Goal: Complete application form

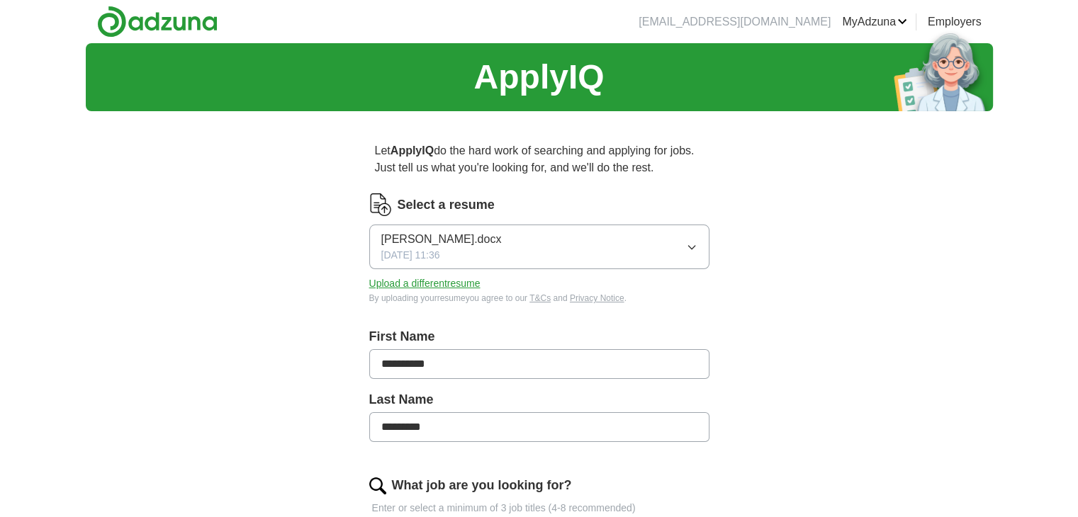
click at [687, 250] on icon "button" at bounding box center [691, 247] width 11 height 11
click at [428, 288] on button "Upload a different resume" at bounding box center [424, 283] width 111 height 15
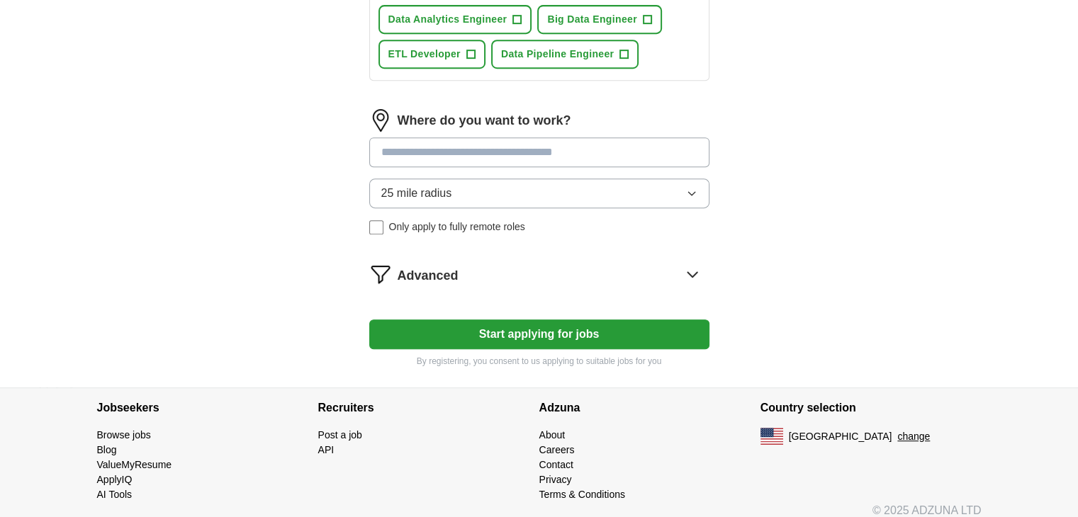
scroll to position [677, 0]
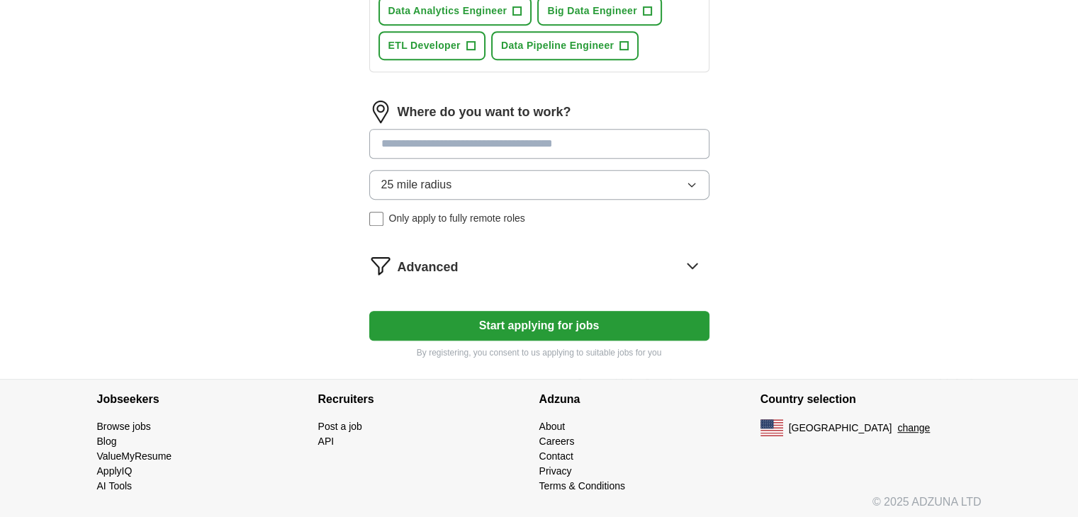
click at [527, 141] on input at bounding box center [539, 144] width 340 height 30
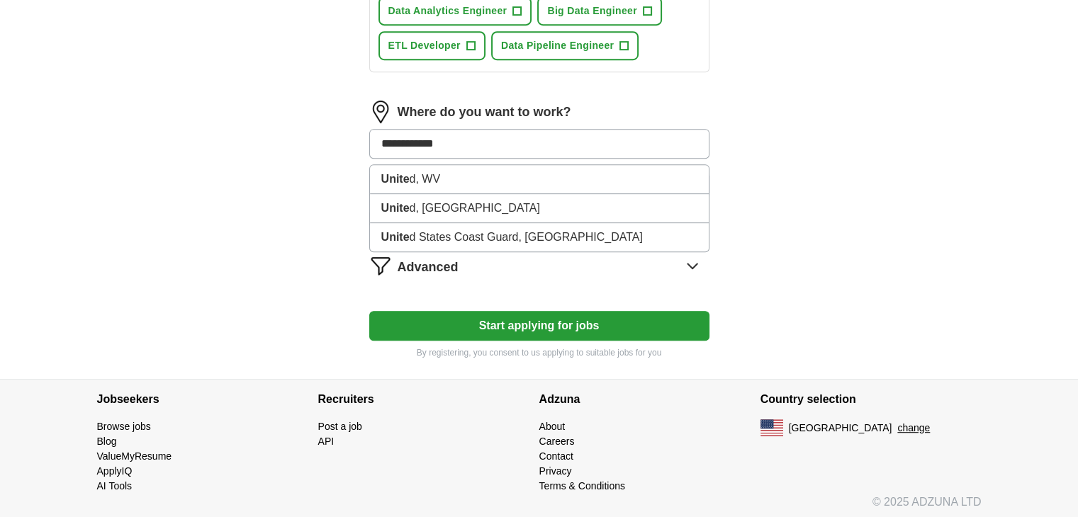
type input "**********"
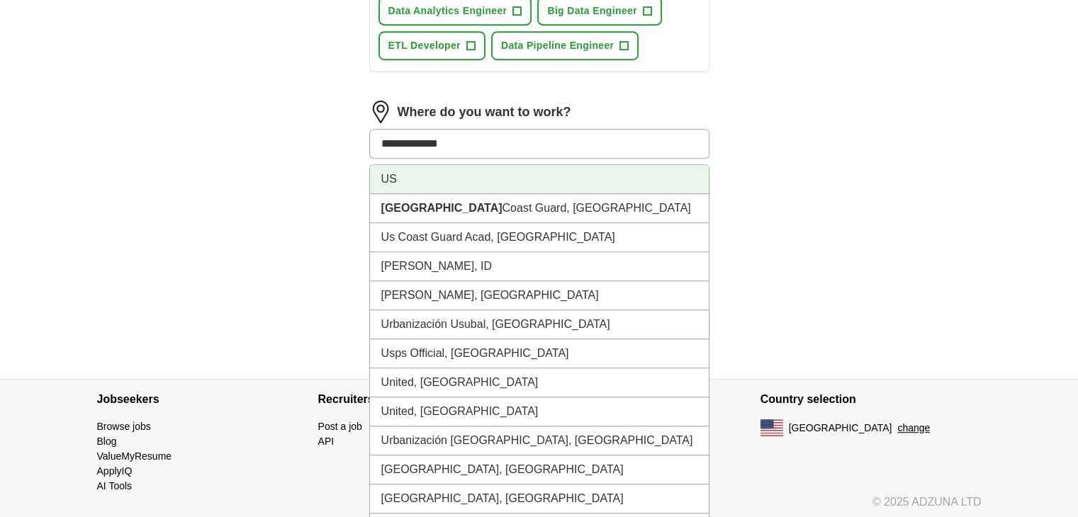
click at [517, 179] on li "US" at bounding box center [539, 179] width 339 height 29
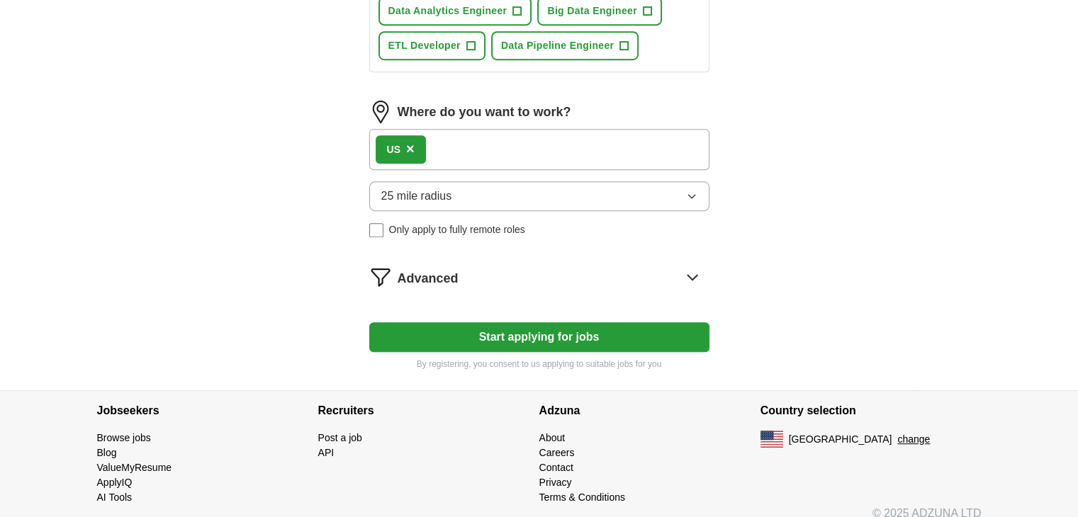
click at [509, 190] on button "25 mile radius" at bounding box center [539, 196] width 340 height 30
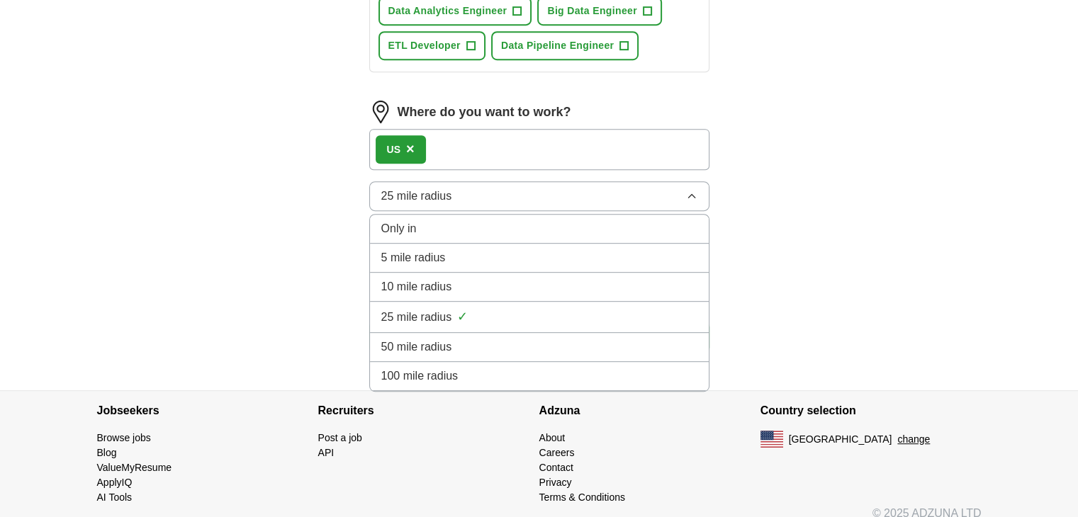
click at [495, 225] on div "Only in" at bounding box center [539, 228] width 316 height 17
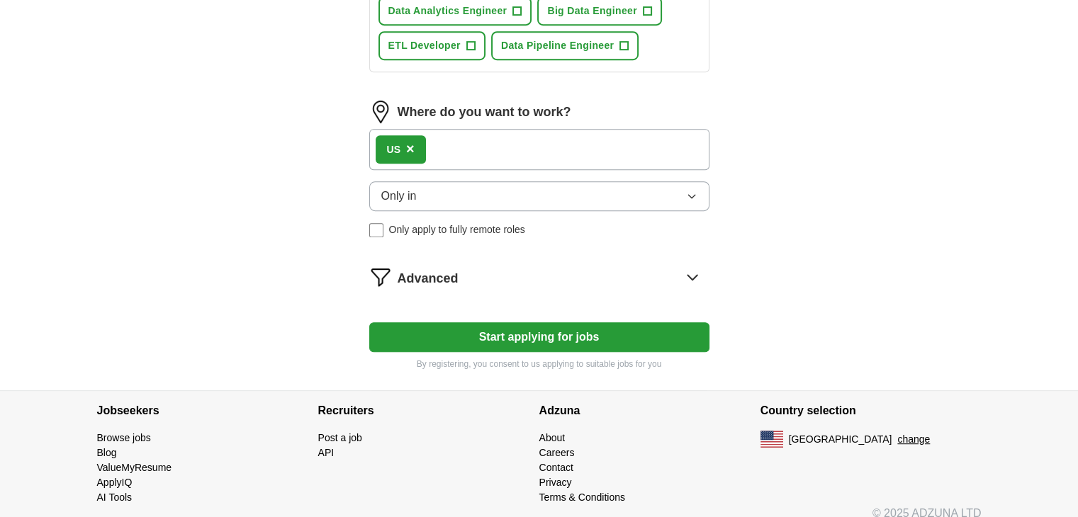
click at [422, 330] on button "Start applying for jobs" at bounding box center [539, 337] width 340 height 30
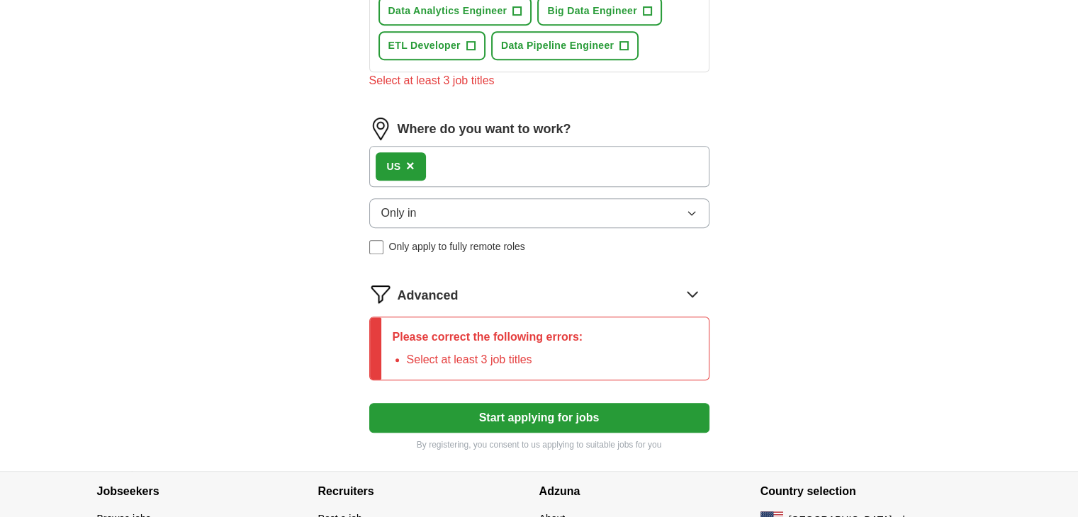
click at [431, 352] on li "Select at least 3 job titles" at bounding box center [495, 360] width 176 height 17
click at [462, 334] on p "Please correct the following errors:" at bounding box center [488, 337] width 191 height 17
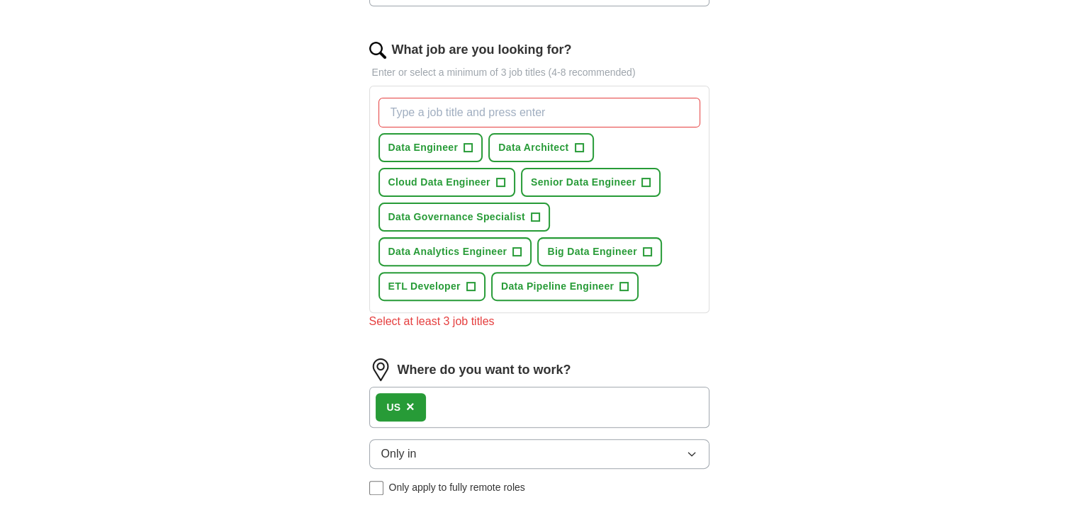
scroll to position [433, 0]
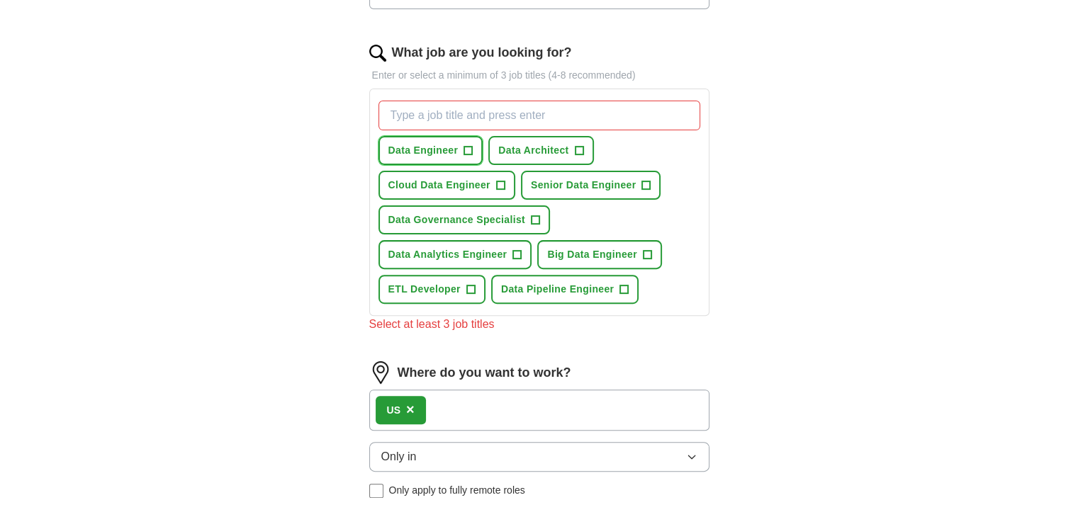
click at [429, 138] on button "Data Engineer +" at bounding box center [430, 150] width 105 height 29
click at [466, 171] on button "Cloud Data Engineer +" at bounding box center [446, 185] width 137 height 29
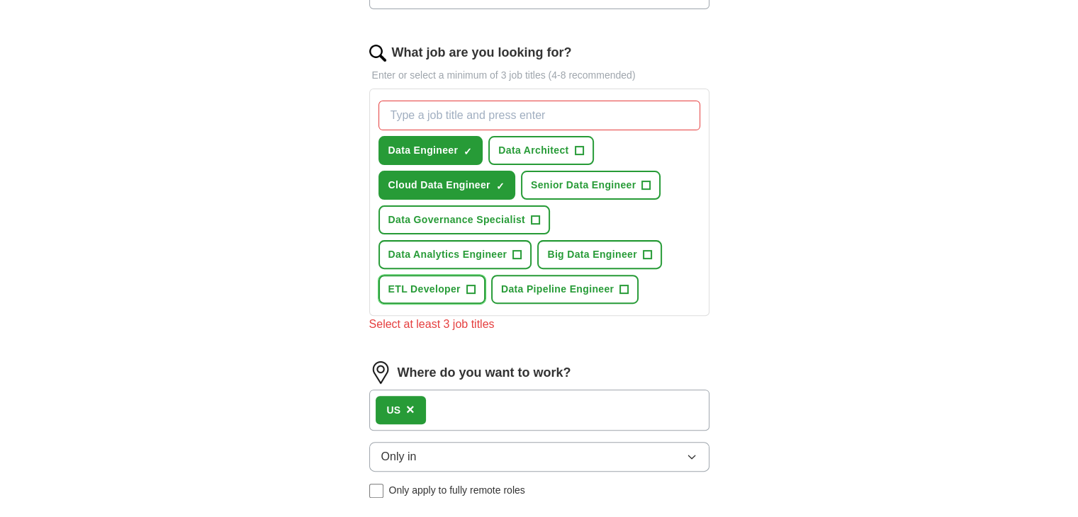
click at [461, 279] on button "ETL Developer +" at bounding box center [431, 289] width 107 height 29
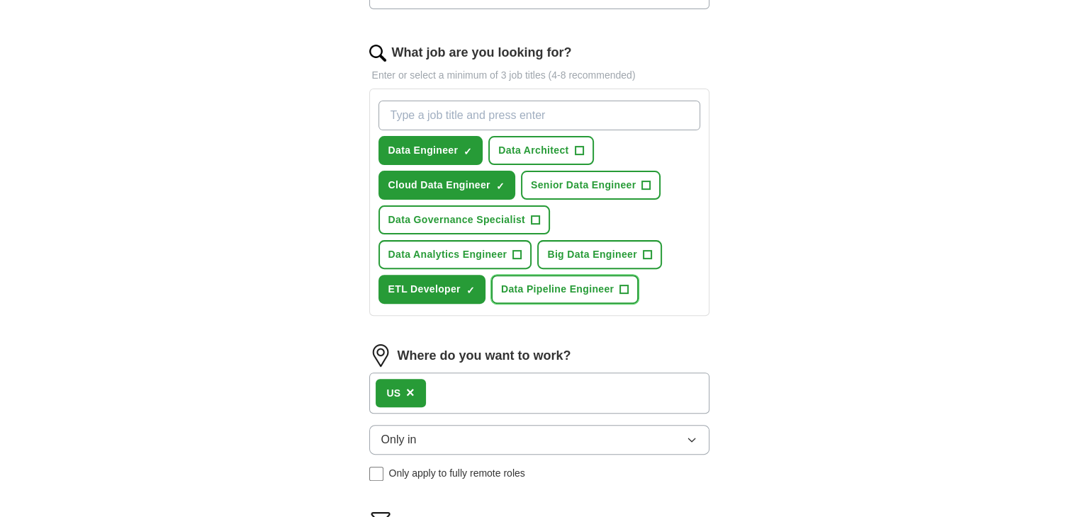
click at [536, 277] on button "Data Pipeline Engineer +" at bounding box center [564, 289] width 147 height 29
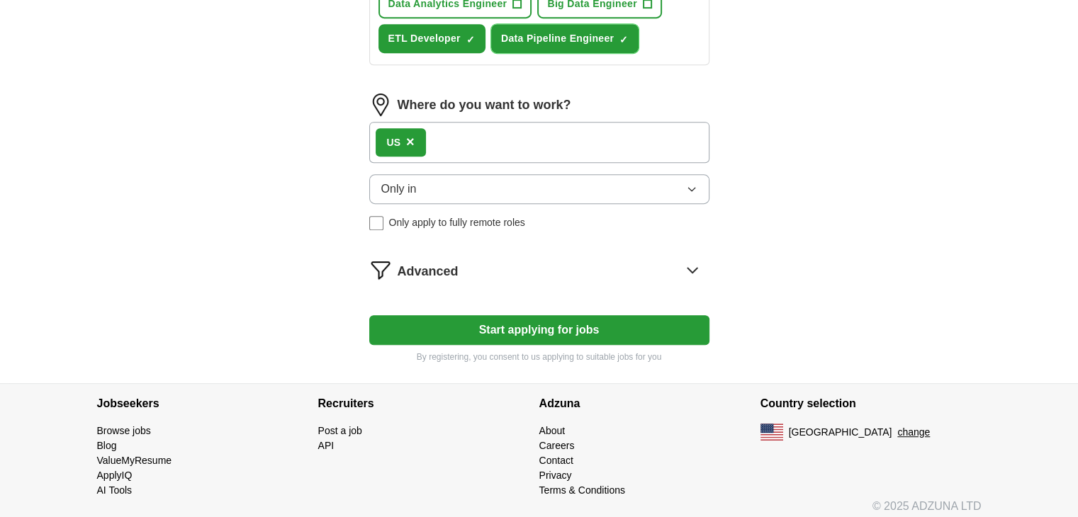
scroll to position [688, 0]
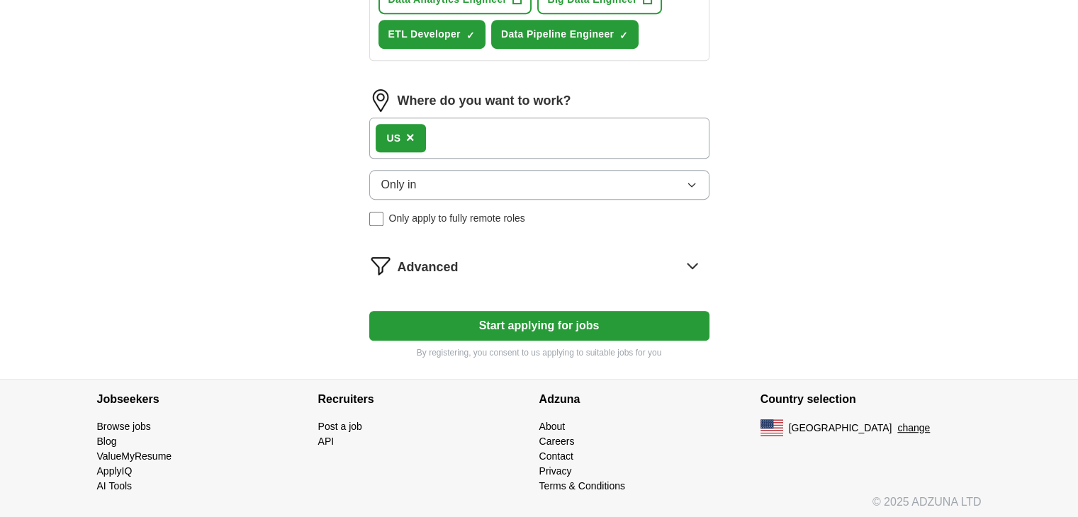
click at [652, 318] on button "Start applying for jobs" at bounding box center [539, 326] width 340 height 30
select select "**"
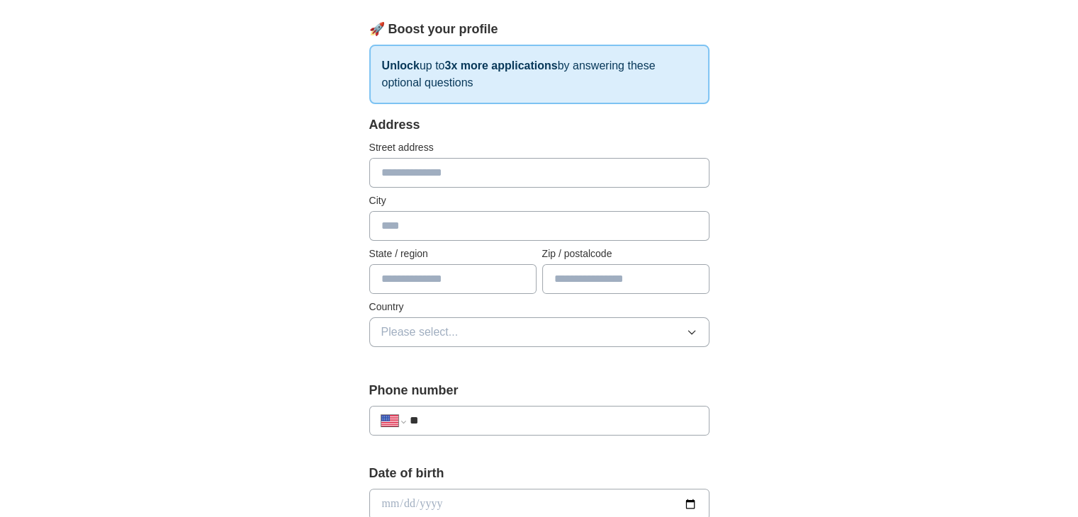
scroll to position [198, 0]
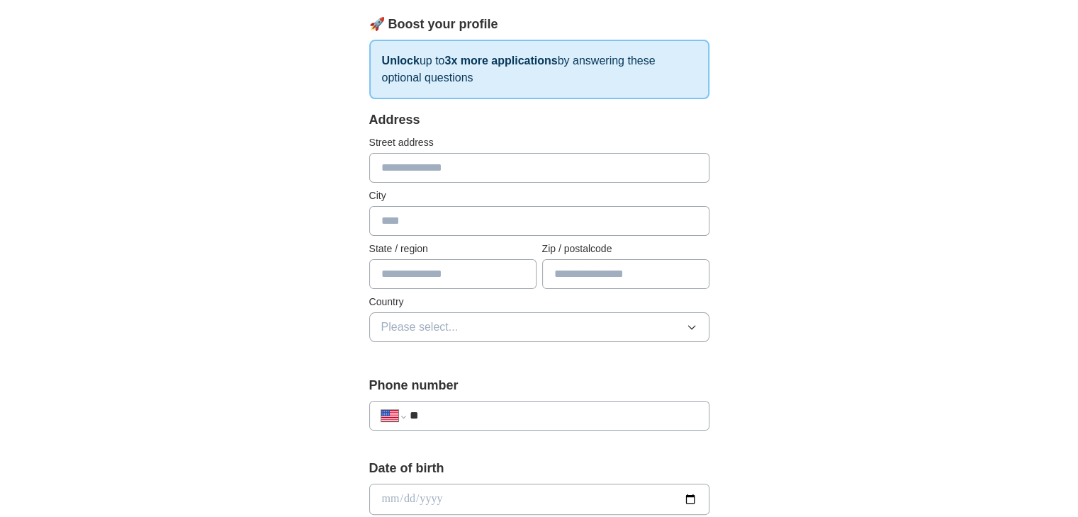
click at [569, 415] on input "**" at bounding box center [553, 416] width 288 height 17
type input "**********"
click at [502, 175] on input "text" at bounding box center [539, 168] width 340 height 30
type input "*********"
click at [466, 222] on input "text" at bounding box center [539, 221] width 340 height 30
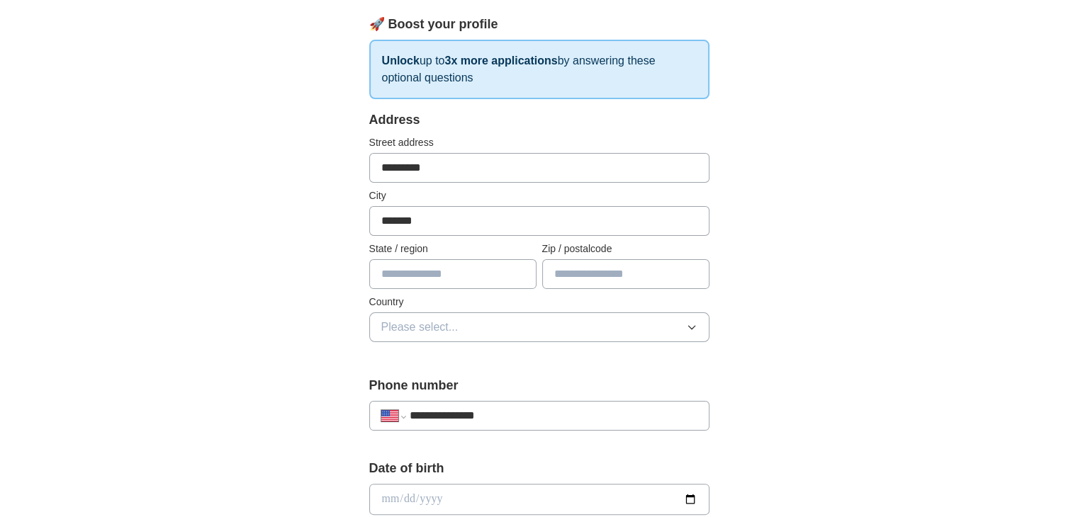
type input "*******"
click at [459, 271] on input "text" at bounding box center [452, 274] width 167 height 30
type input "******"
click at [578, 279] on input "text" at bounding box center [625, 274] width 167 height 30
type input "*****"
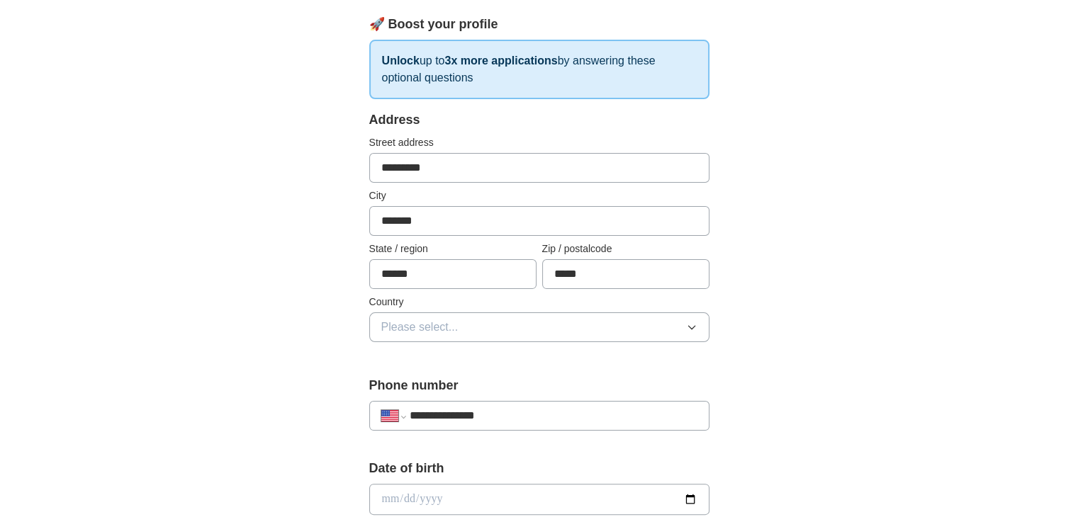
click at [539, 322] on button "Please select..." at bounding box center [539, 328] width 340 height 30
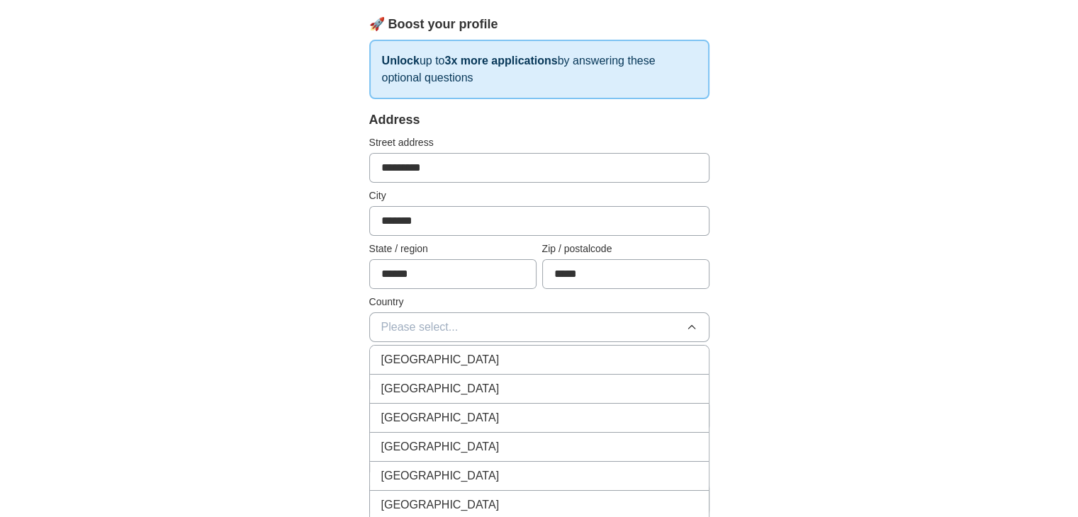
click at [515, 383] on div "[GEOGRAPHIC_DATA]" at bounding box center [539, 389] width 316 height 17
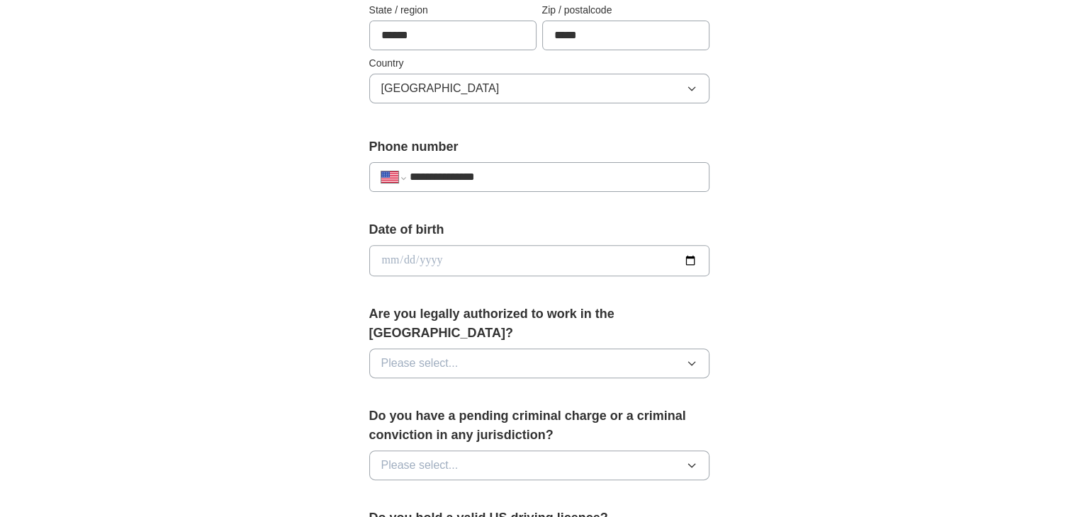
scroll to position [476, 0]
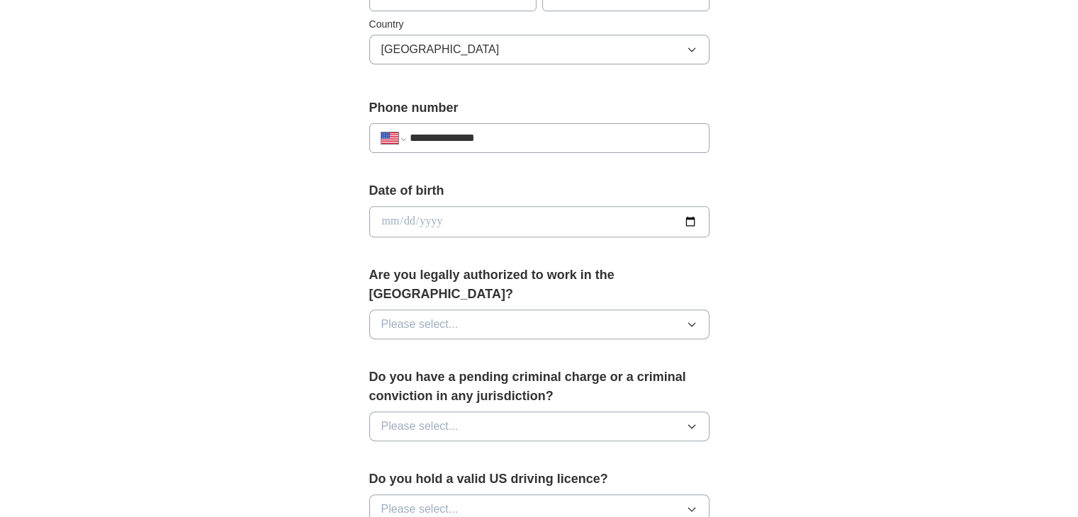
click at [700, 220] on input "date" at bounding box center [539, 221] width 340 height 31
click at [687, 215] on input "date" at bounding box center [539, 221] width 340 height 31
type input "**********"
click at [433, 316] on span "Please select..." at bounding box center [419, 324] width 77 height 17
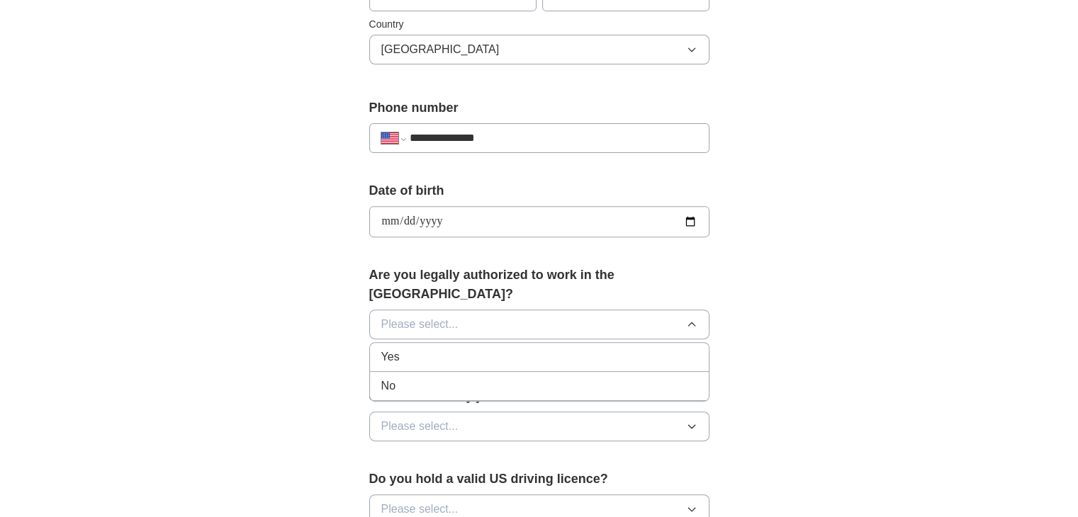
click at [425, 349] on div "Yes" at bounding box center [539, 357] width 316 height 17
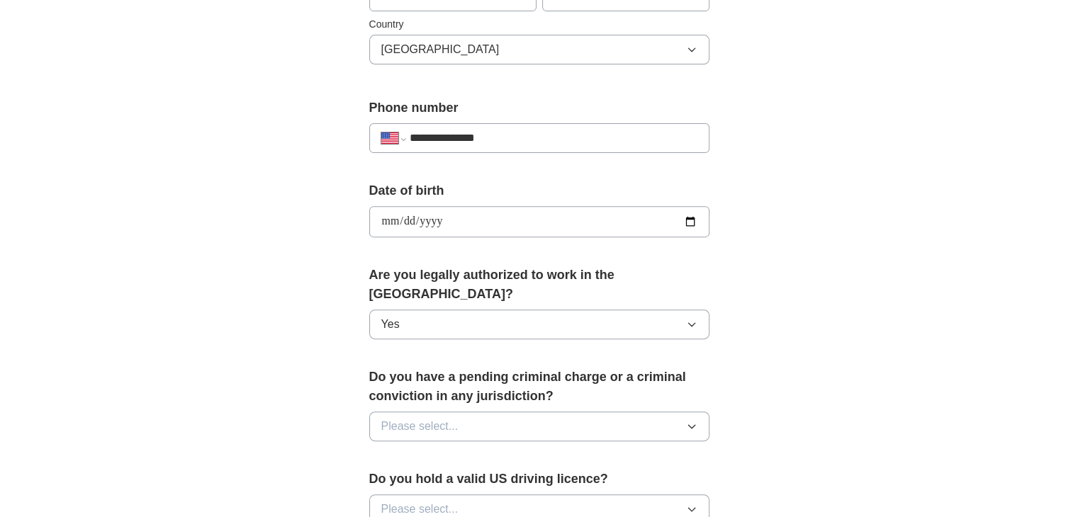
click at [434, 418] on span "Please select..." at bounding box center [419, 426] width 77 height 17
click at [440, 480] on div "No" at bounding box center [539, 488] width 316 height 17
click at [451, 501] on span "Please select..." at bounding box center [419, 509] width 77 height 17
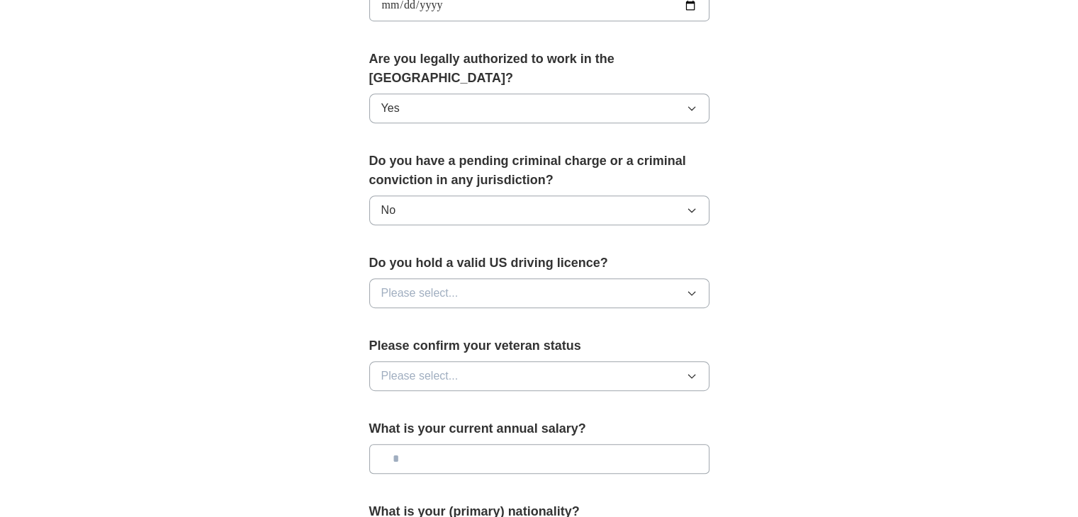
scroll to position [700, 0]
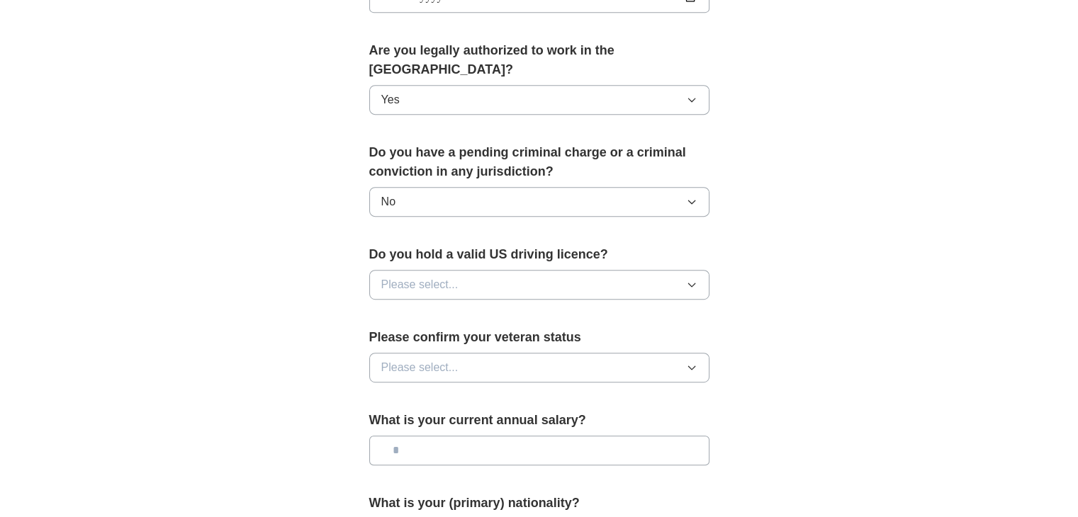
click at [470, 270] on button "Please select..." at bounding box center [539, 285] width 340 height 30
click at [460, 303] on li "Yes" at bounding box center [539, 317] width 339 height 29
drag, startPoint x: 512, startPoint y: 240, endPoint x: 507, endPoint y: 264, distance: 24.6
click at [507, 264] on div "Do you hold a valid US driving licence? Yes" at bounding box center [539, 278] width 340 height 66
click at [507, 270] on button "Yes" at bounding box center [539, 285] width 340 height 30
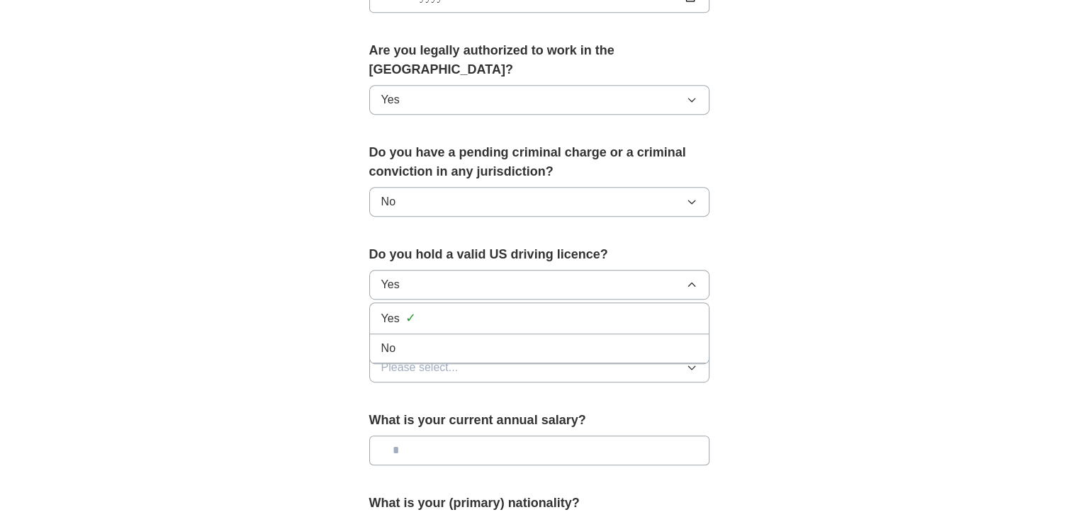
click at [492, 340] on div "No" at bounding box center [539, 348] width 316 height 17
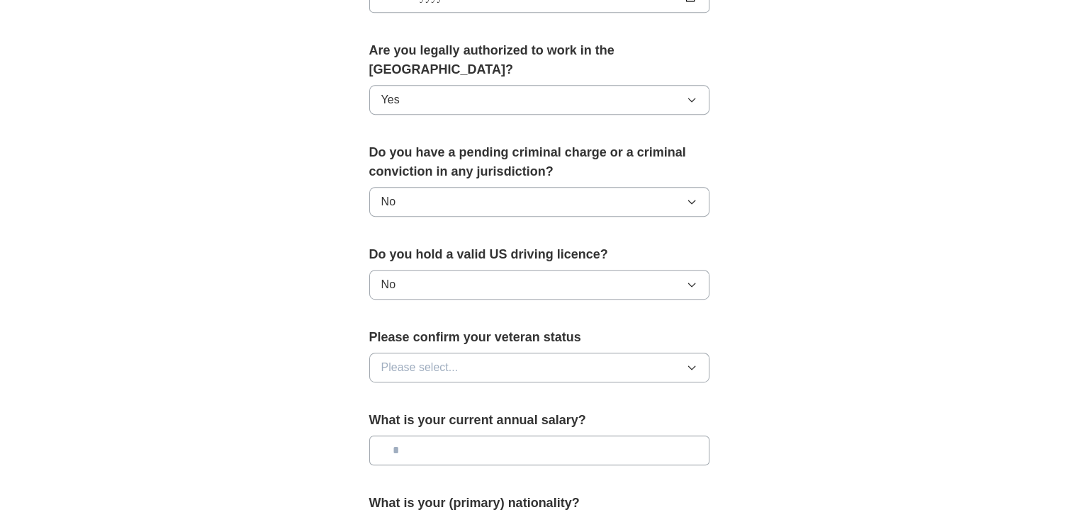
click at [479, 353] on button "Please select..." at bounding box center [539, 368] width 340 height 30
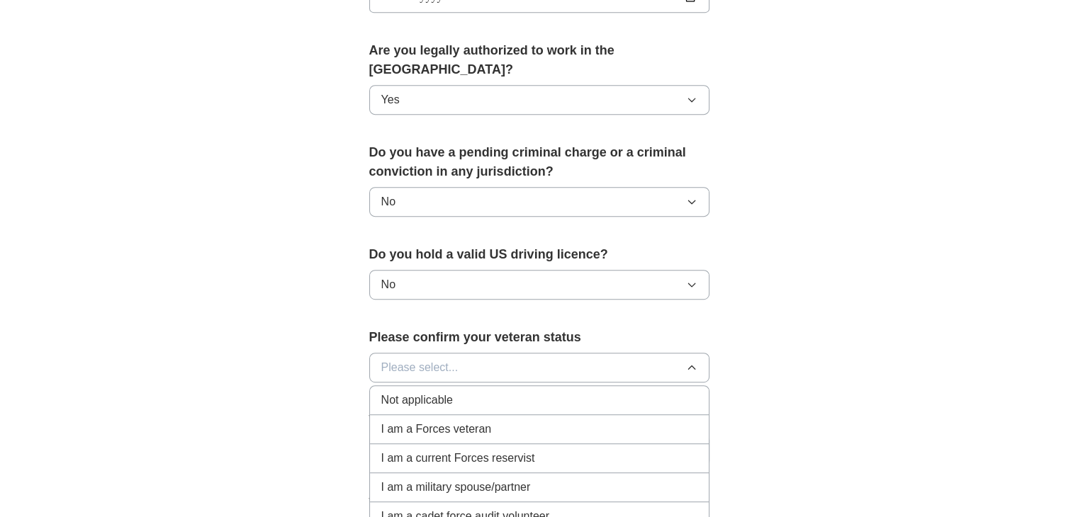
click at [496, 392] on div "Not applicable" at bounding box center [539, 400] width 316 height 17
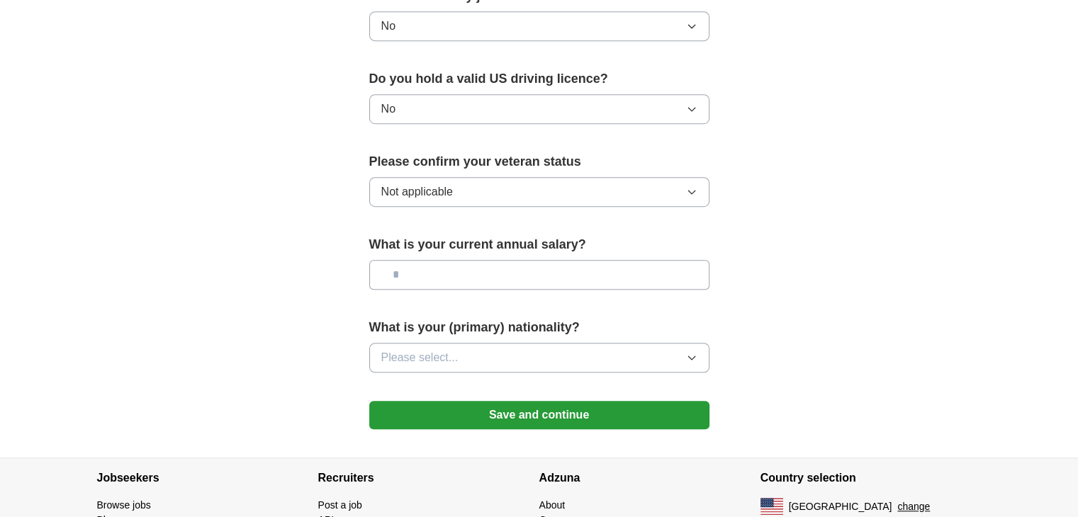
scroll to position [889, 0]
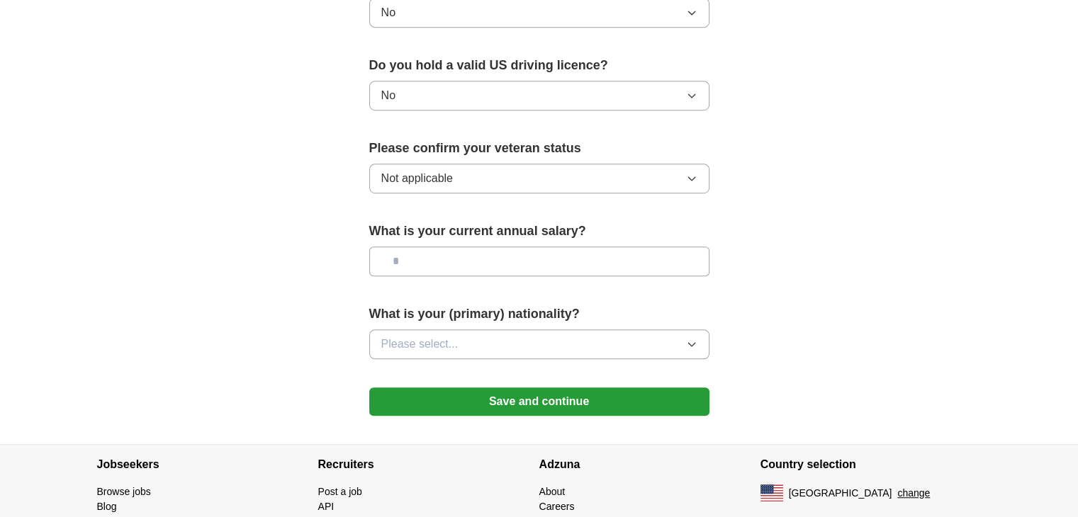
click at [541, 247] on input "text" at bounding box center [539, 262] width 340 height 30
type input "********"
click at [498, 330] on button "Please select..." at bounding box center [539, 345] width 340 height 30
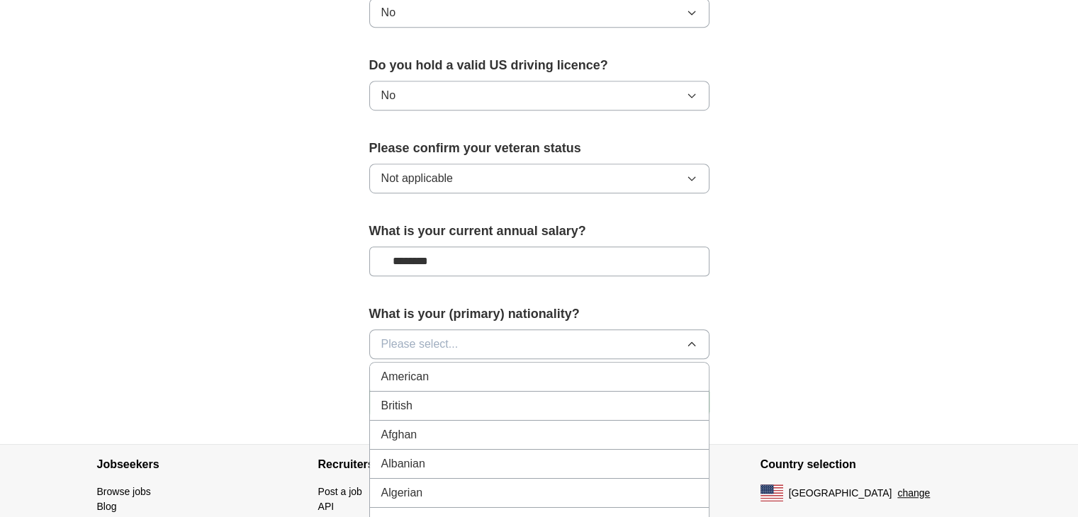
click at [655, 332] on button "Please select..." at bounding box center [539, 345] width 340 height 30
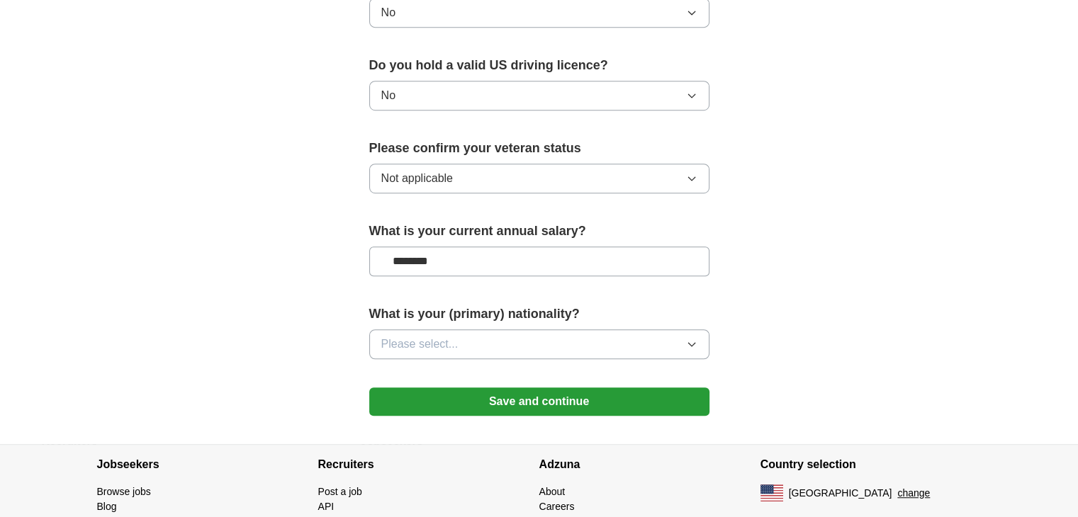
click at [655, 332] on button "Please select..." at bounding box center [539, 345] width 340 height 30
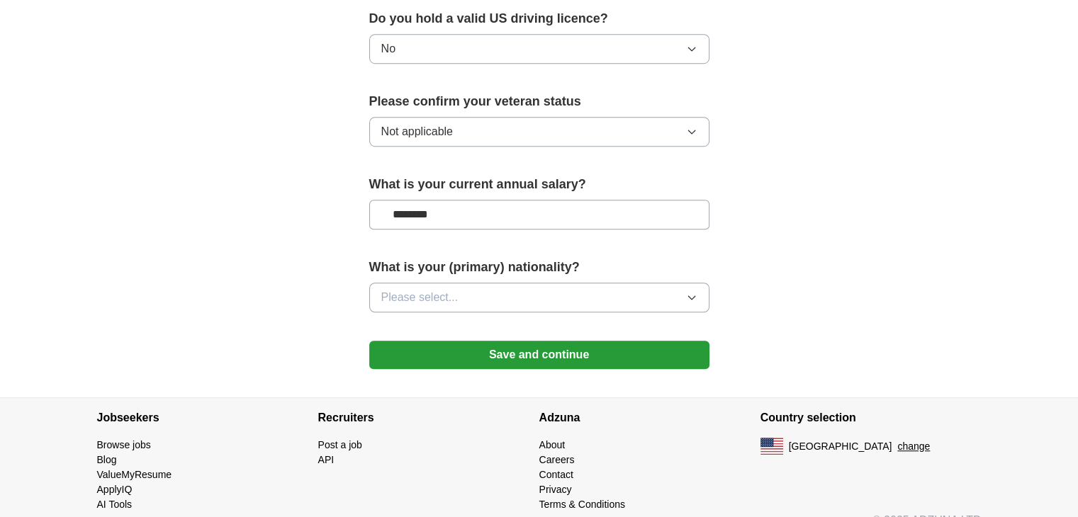
click at [623, 283] on button "Please select..." at bounding box center [539, 298] width 340 height 30
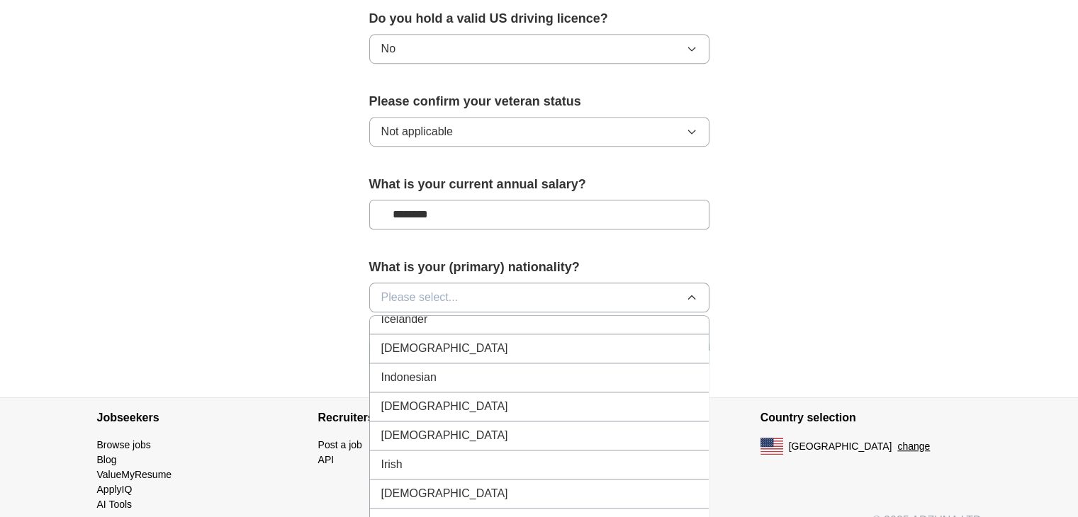
scroll to position [2293, 0]
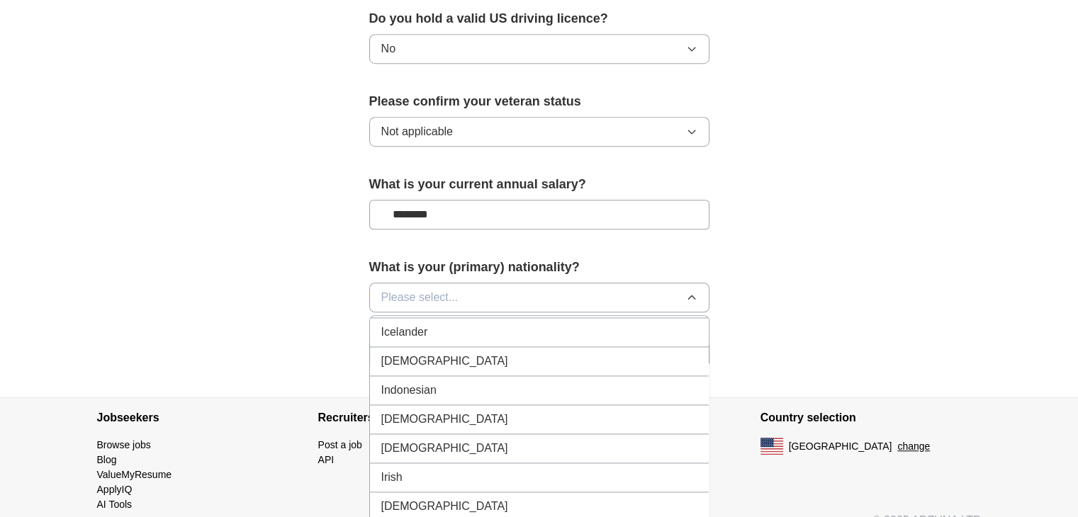
click at [640, 353] on div "[DEMOGRAPHIC_DATA]" at bounding box center [539, 361] width 316 height 17
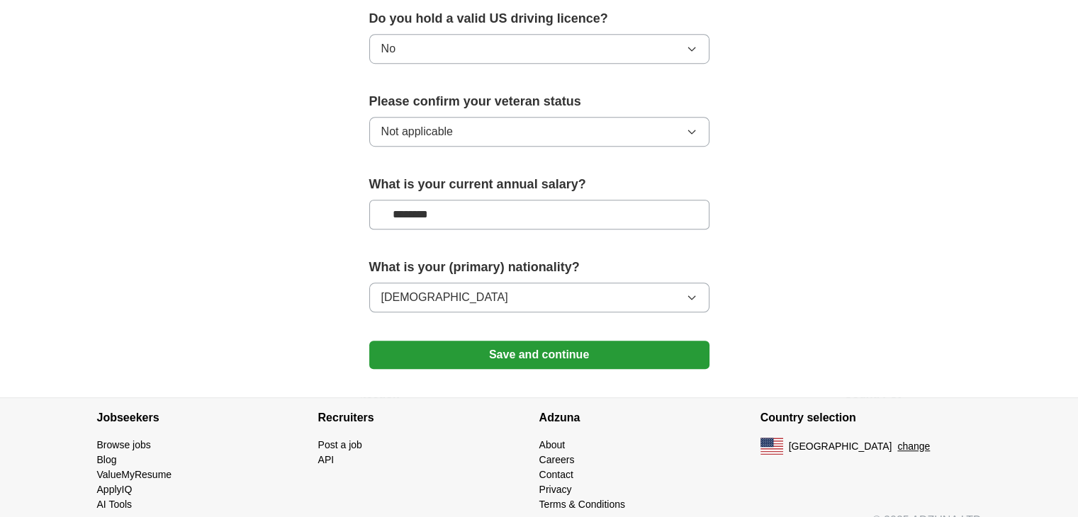
click at [640, 341] on button "Save and continue" at bounding box center [539, 355] width 340 height 28
